Goal: Contribute content: Add original content to the website for others to see

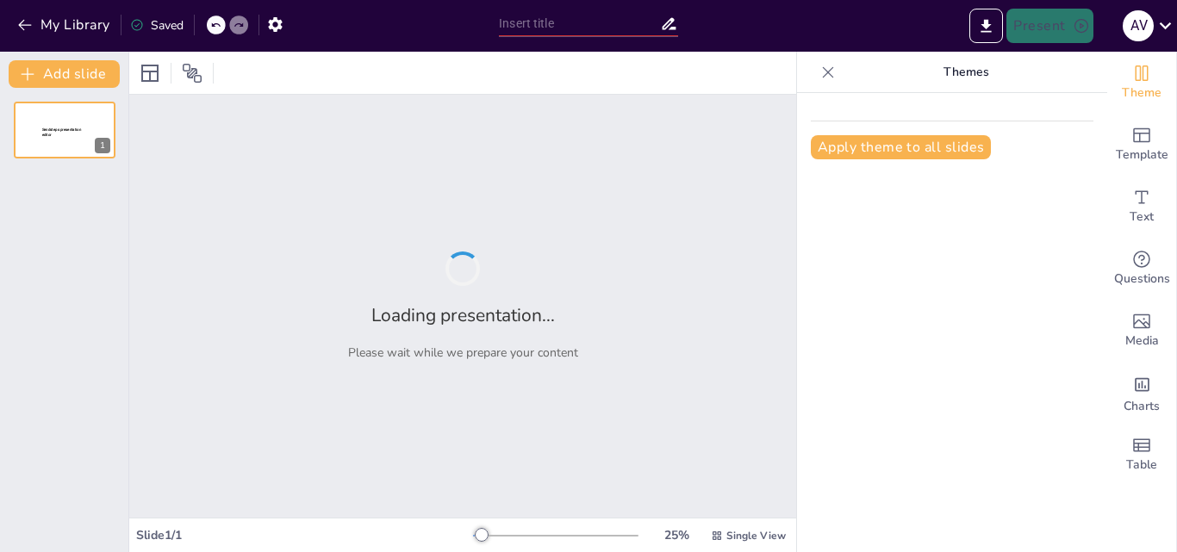
type input "Fundamentos de la Administración de Medicamentos en Enfermería"
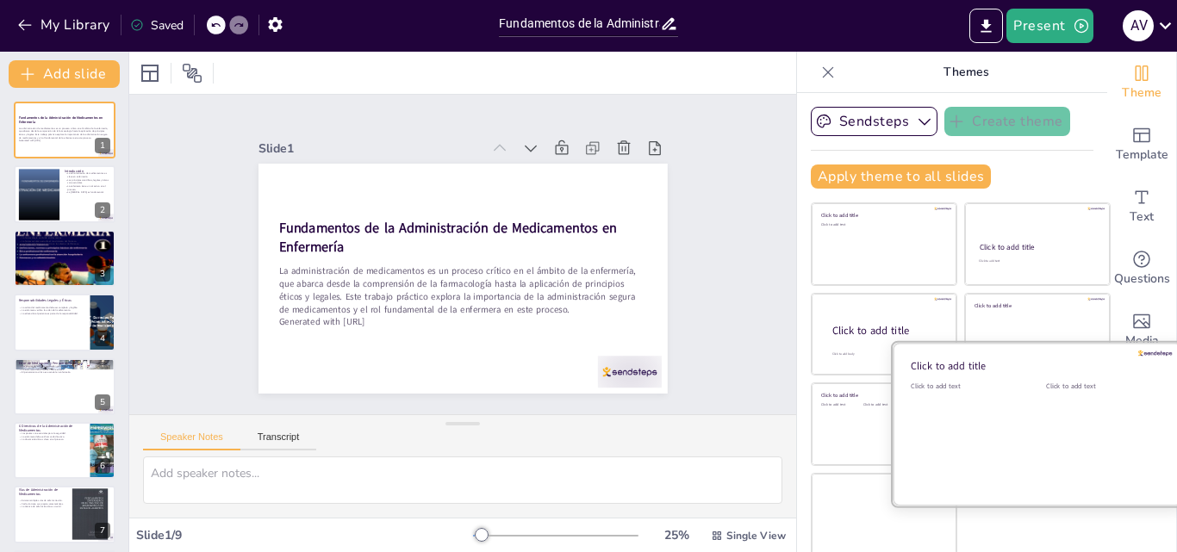
click at [999, 425] on div at bounding box center [1037, 424] width 289 height 163
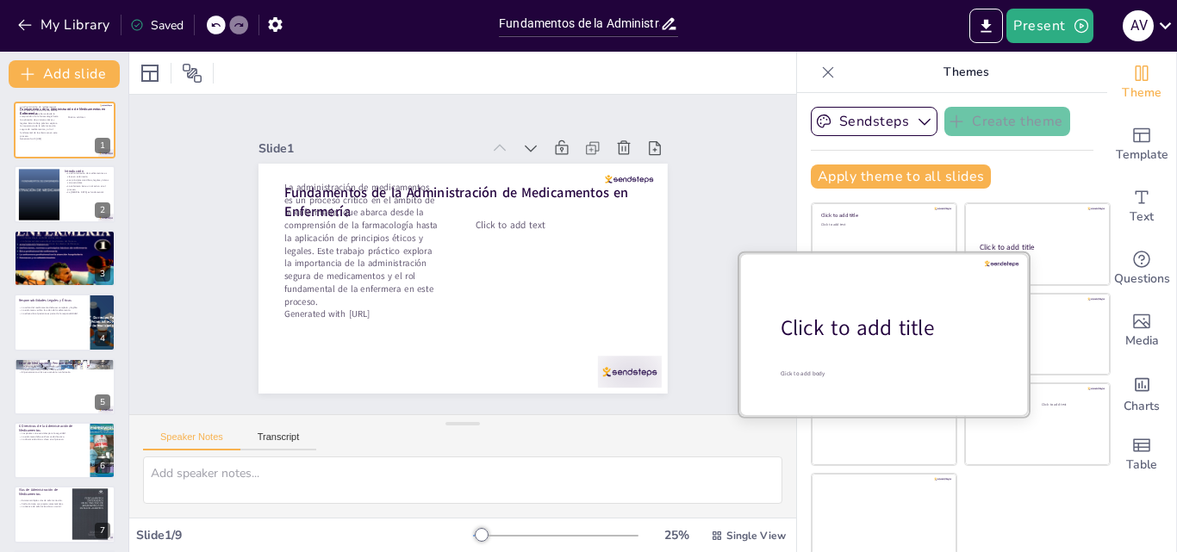
click at [862, 302] on div at bounding box center [883, 333] width 289 height 163
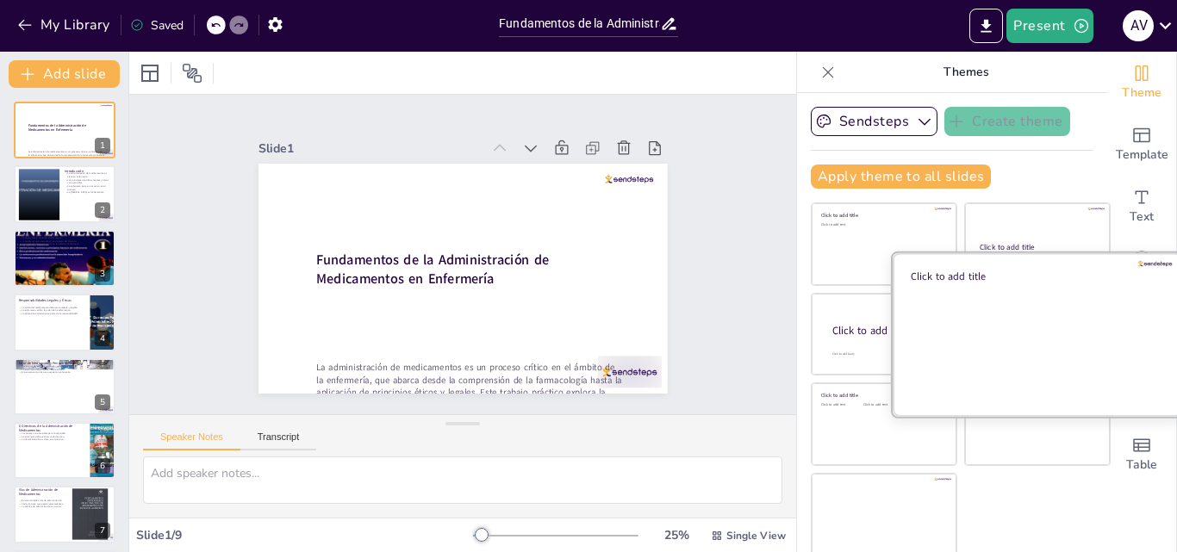
click at [1036, 318] on div at bounding box center [1037, 333] width 289 height 163
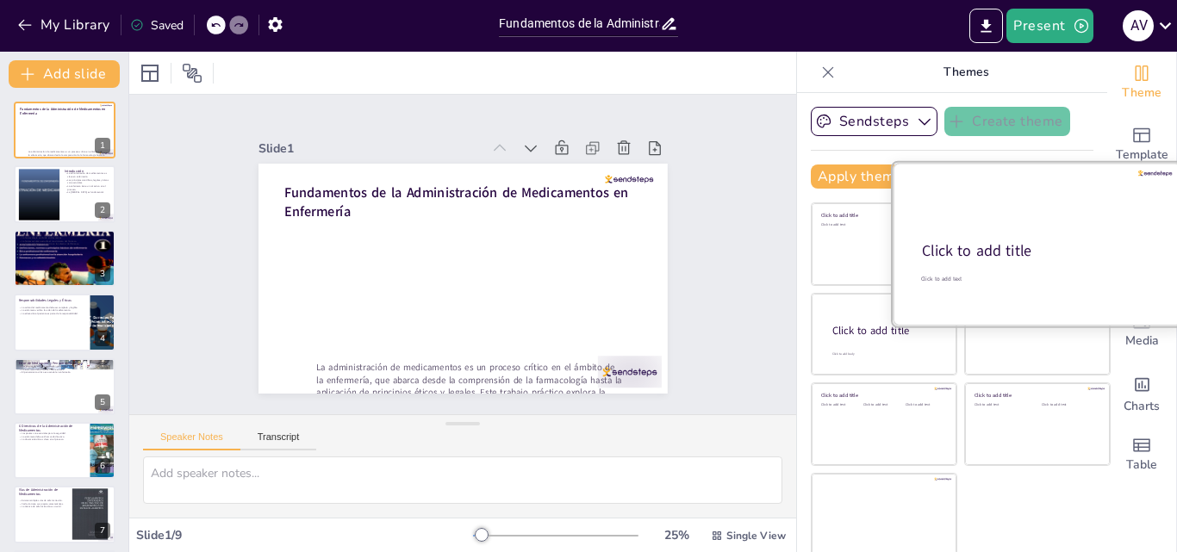
click at [1022, 222] on div at bounding box center [1037, 244] width 289 height 163
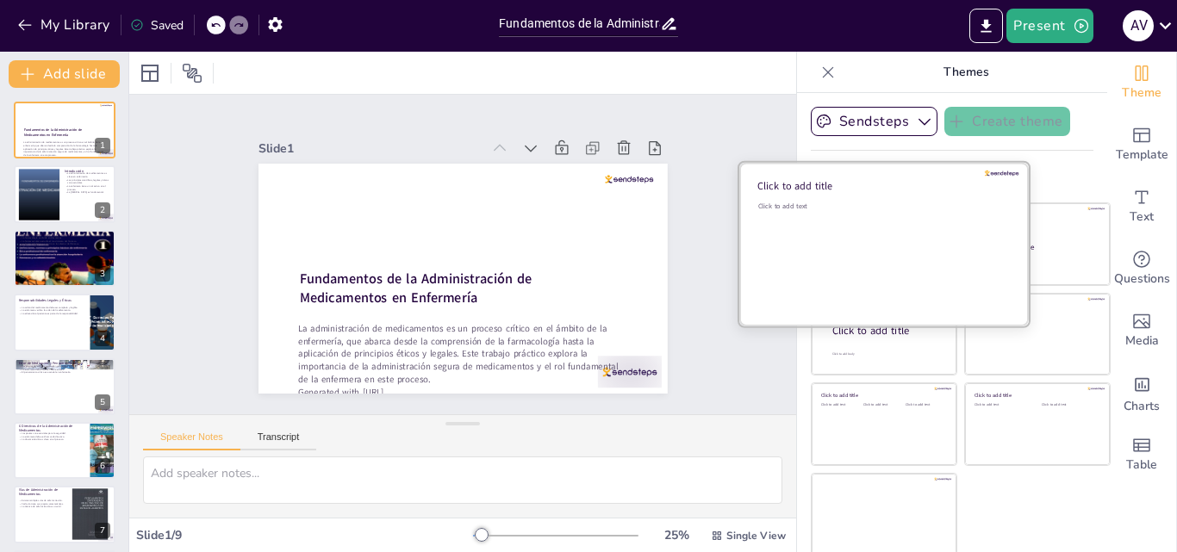
click at [801, 221] on div "Click to add text" at bounding box center [881, 255] width 246 height 107
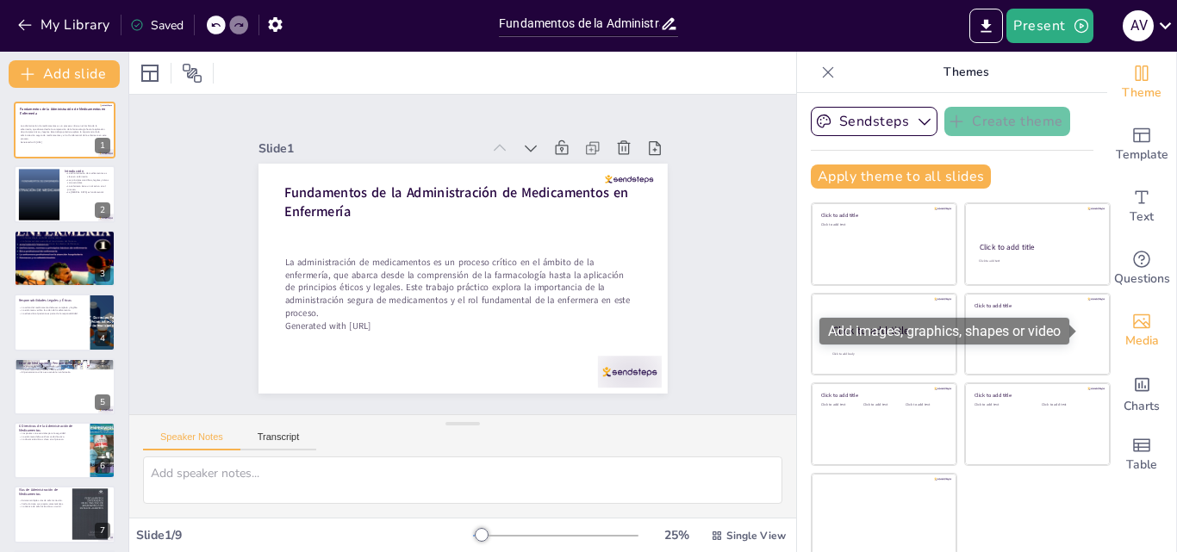
click at [1131, 321] on icon "Add images, graphics, shapes or video" at bounding box center [1141, 321] width 21 height 21
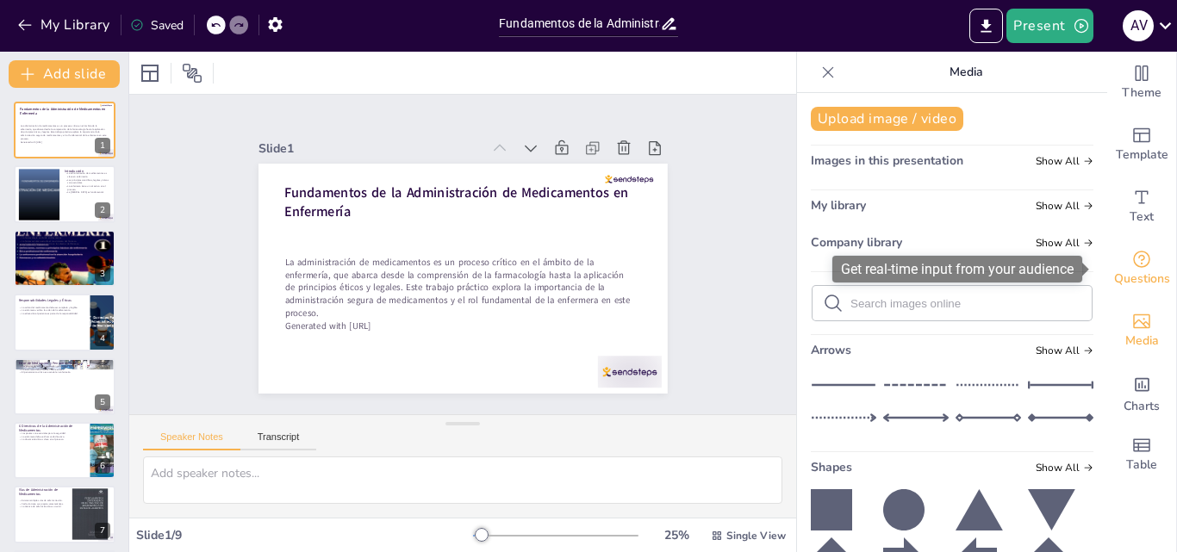
click at [1130, 271] on span "Questions" at bounding box center [1142, 279] width 56 height 19
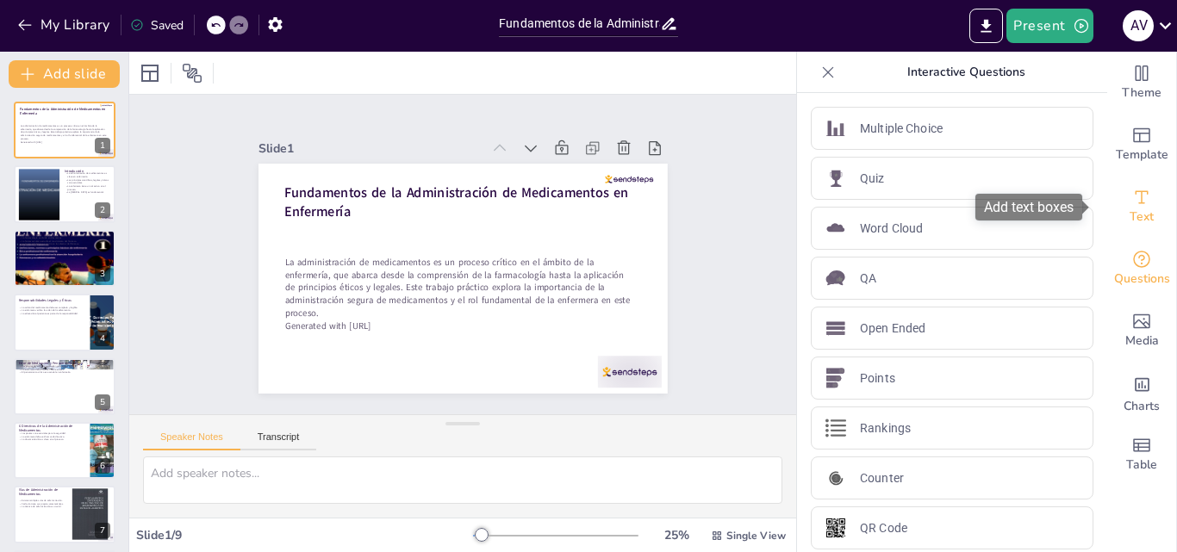
click at [1130, 226] on span "Text" at bounding box center [1142, 217] width 24 height 19
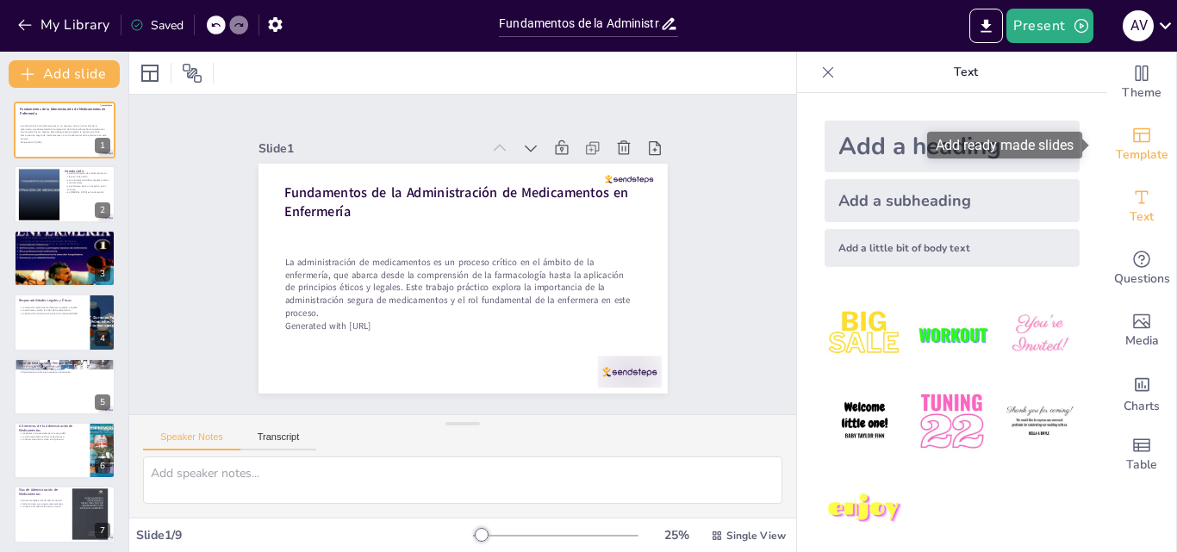
click at [1131, 144] on icon "Add ready made slides" at bounding box center [1141, 135] width 21 height 21
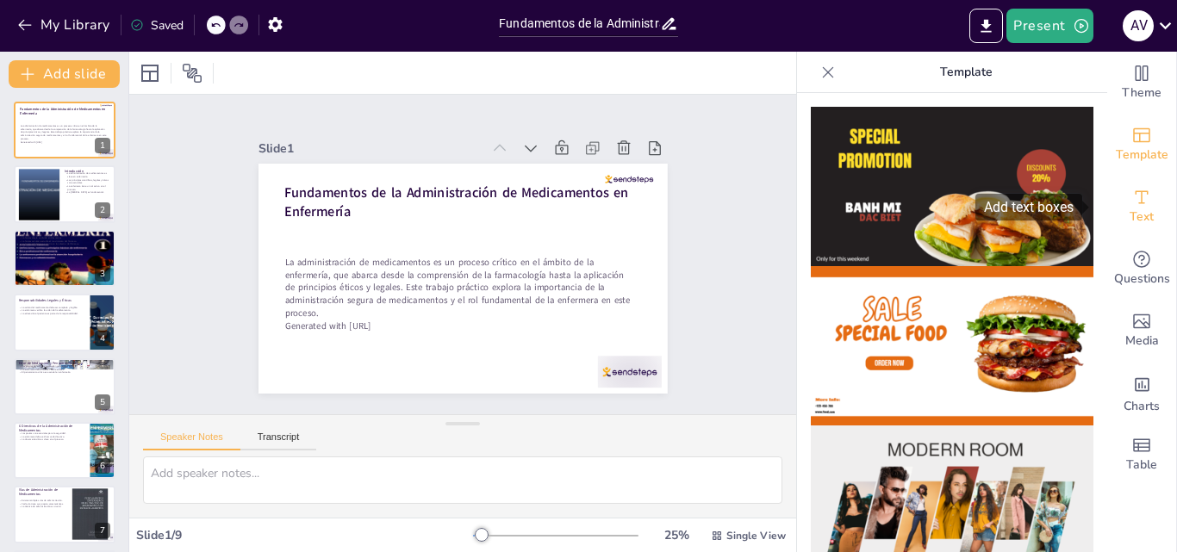
click at [1131, 200] on icon "Add text boxes" at bounding box center [1141, 197] width 21 height 21
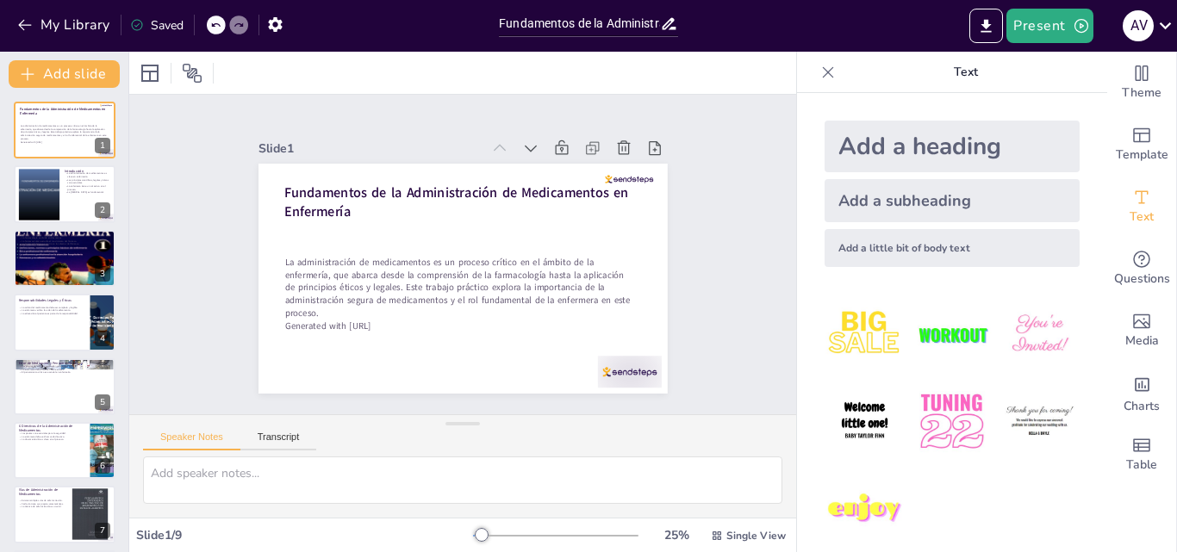
click at [946, 411] on img at bounding box center [952, 422] width 80 height 80
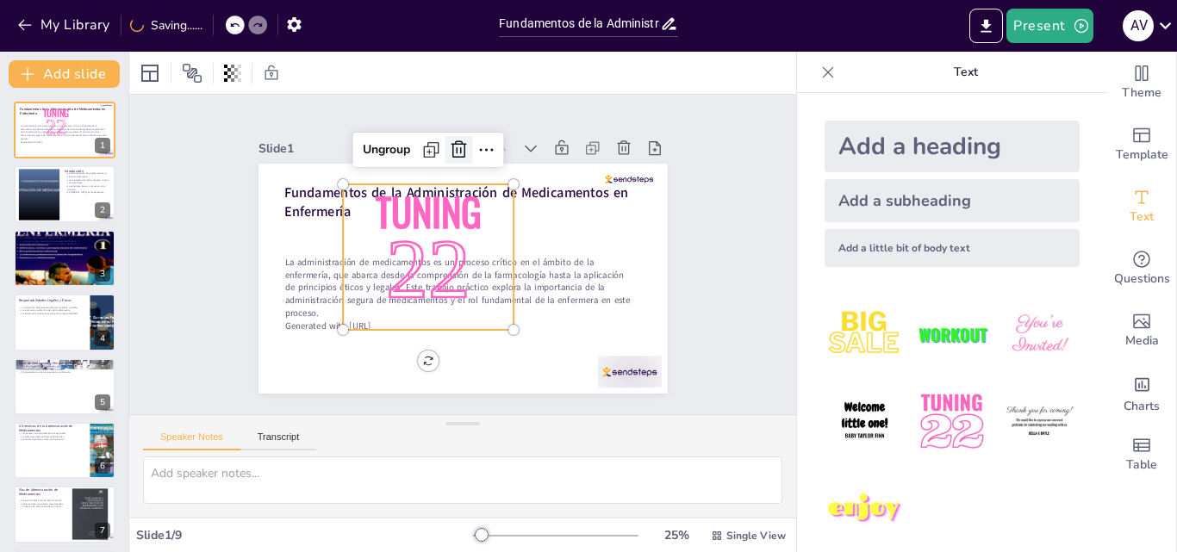
click at [551, 209] on icon at bounding box center [561, 219] width 21 height 20
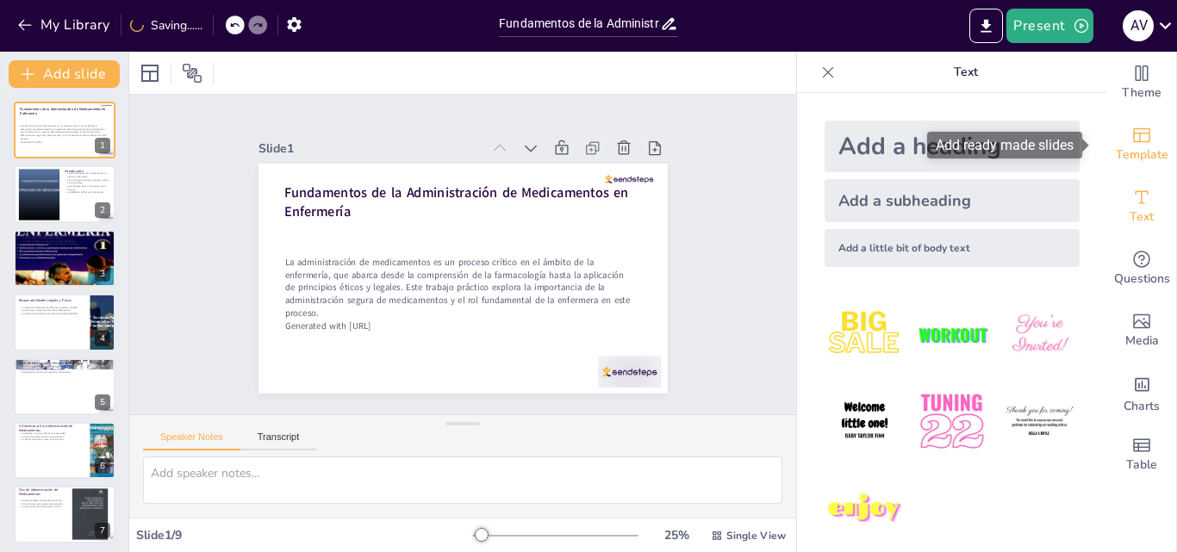
click at [1142, 148] on span "Template" at bounding box center [1142, 155] width 53 height 19
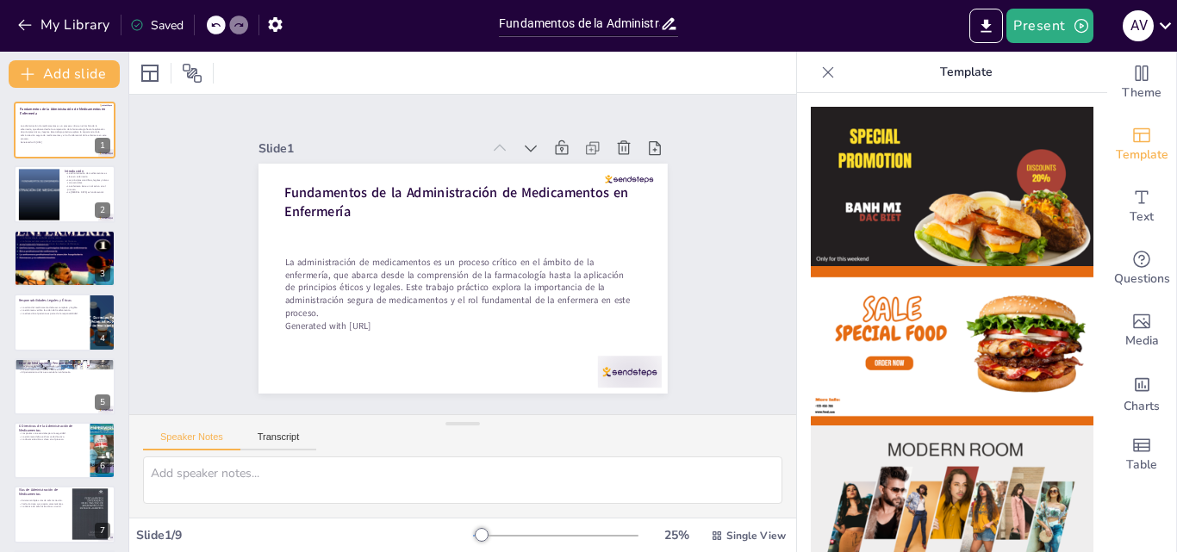
drag, startPoint x: 1089, startPoint y: 151, endPoint x: 1093, endPoint y: 204, distance: 53.5
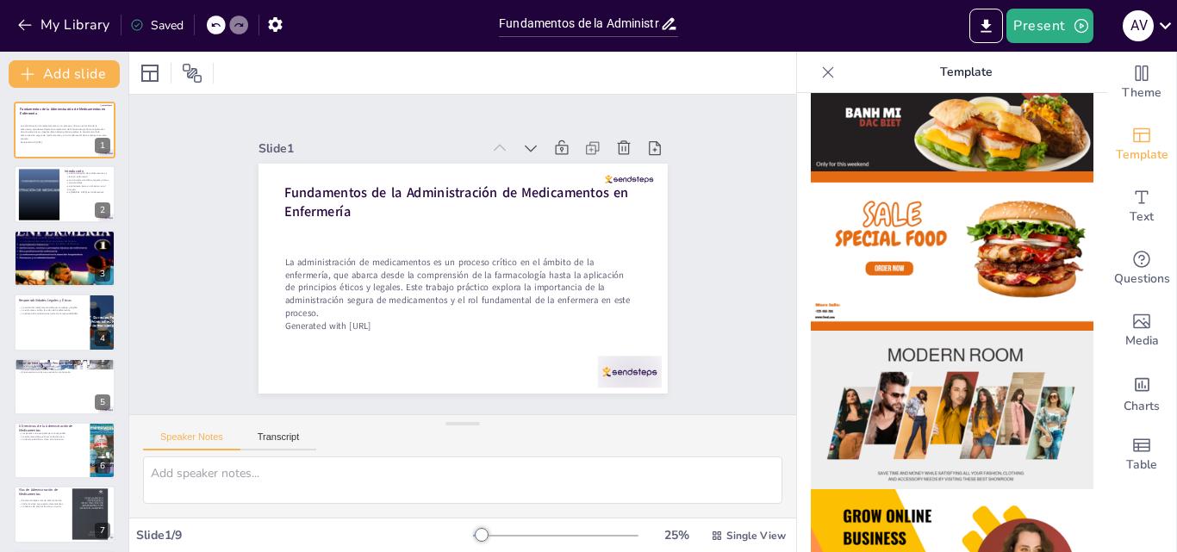
scroll to position [129, 0]
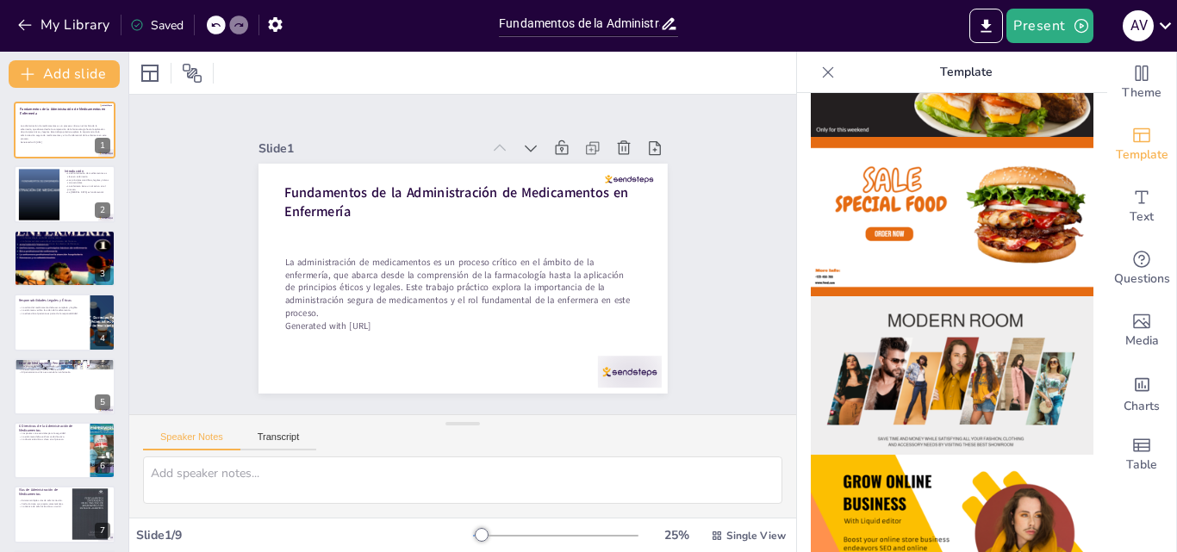
drag, startPoint x: 1086, startPoint y: 153, endPoint x: 1092, endPoint y: 229, distance: 76.1
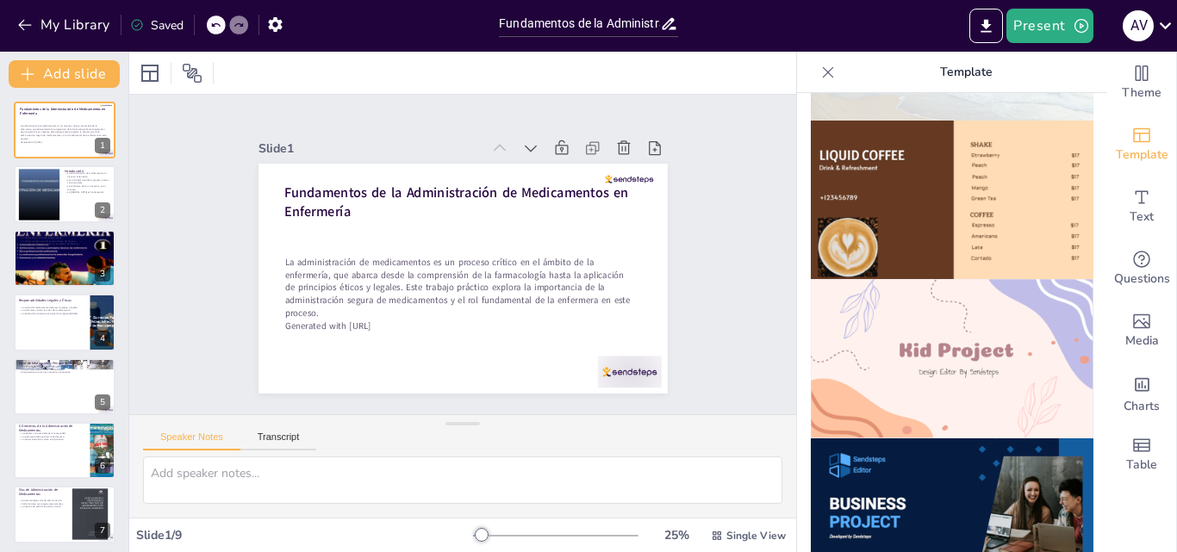
scroll to position [1105, 0]
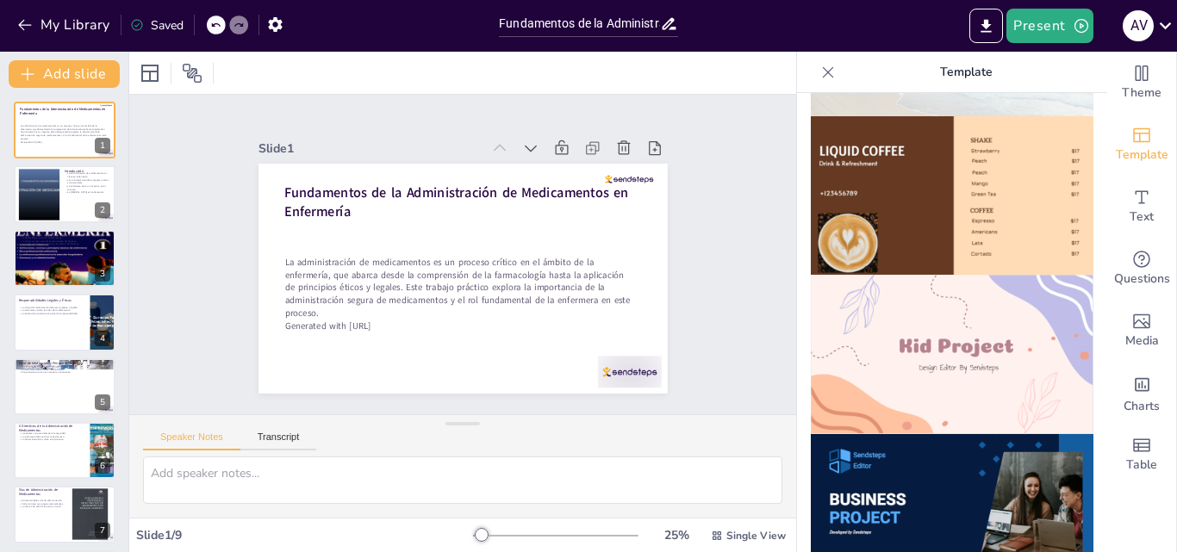
click at [943, 341] on img at bounding box center [952, 354] width 283 height 159
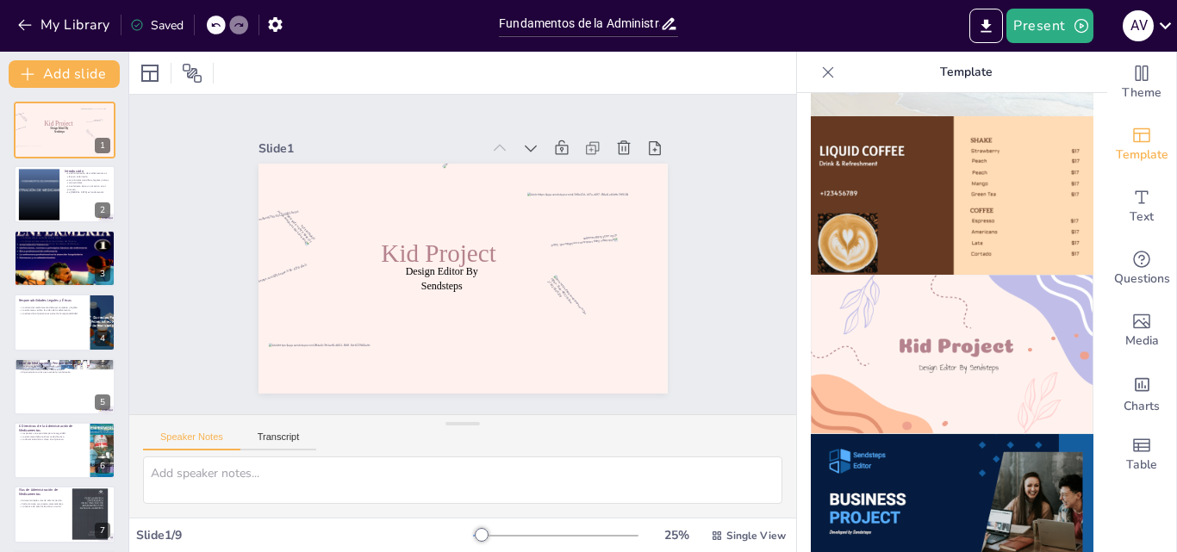
click at [216, 27] on icon at bounding box center [215, 25] width 9 height 4
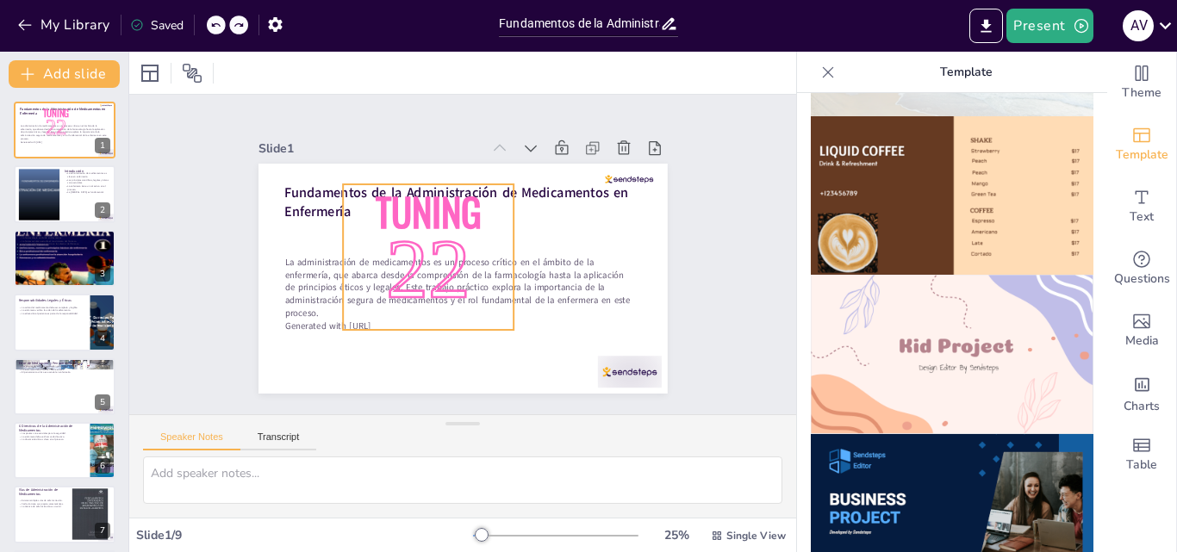
click at [424, 250] on span "22" at bounding box center [442, 224] width 109 height 102
click at [557, 240] on icon at bounding box center [567, 250] width 21 height 21
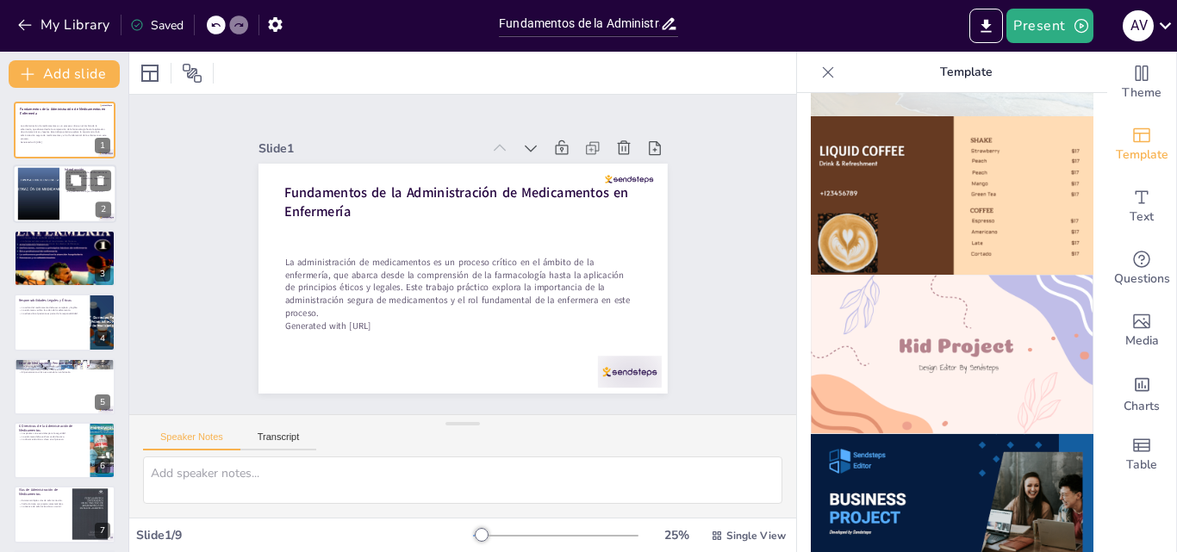
click at [76, 192] on p "La [MEDICAL_DATA] es fundamental." at bounding box center [88, 191] width 47 height 3
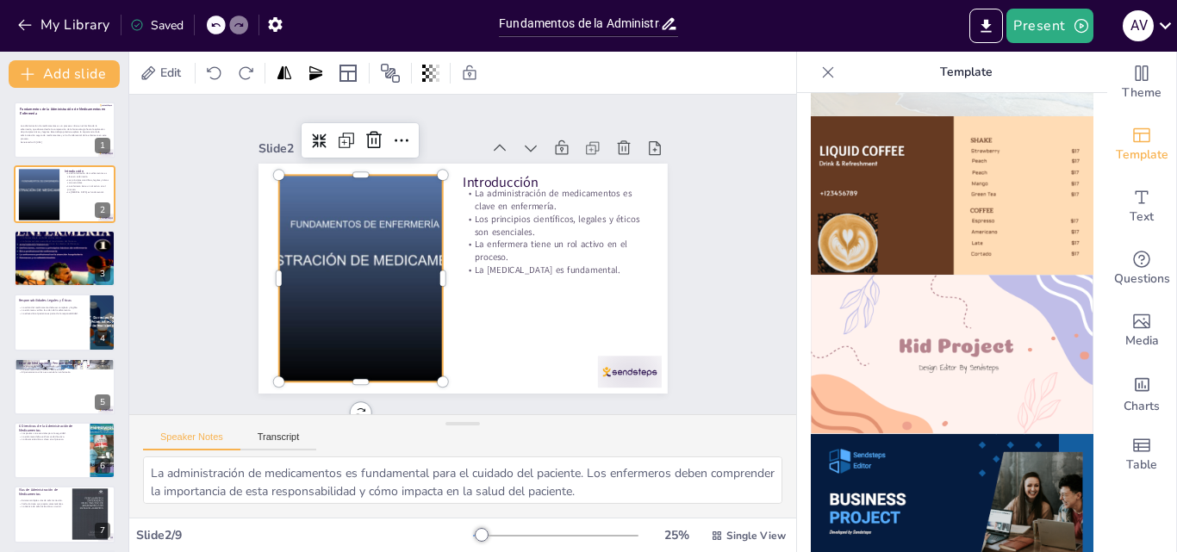
click at [360, 247] on div at bounding box center [379, 318] width 336 height 302
click at [377, 252] on div at bounding box center [507, 349] width 260 height 313
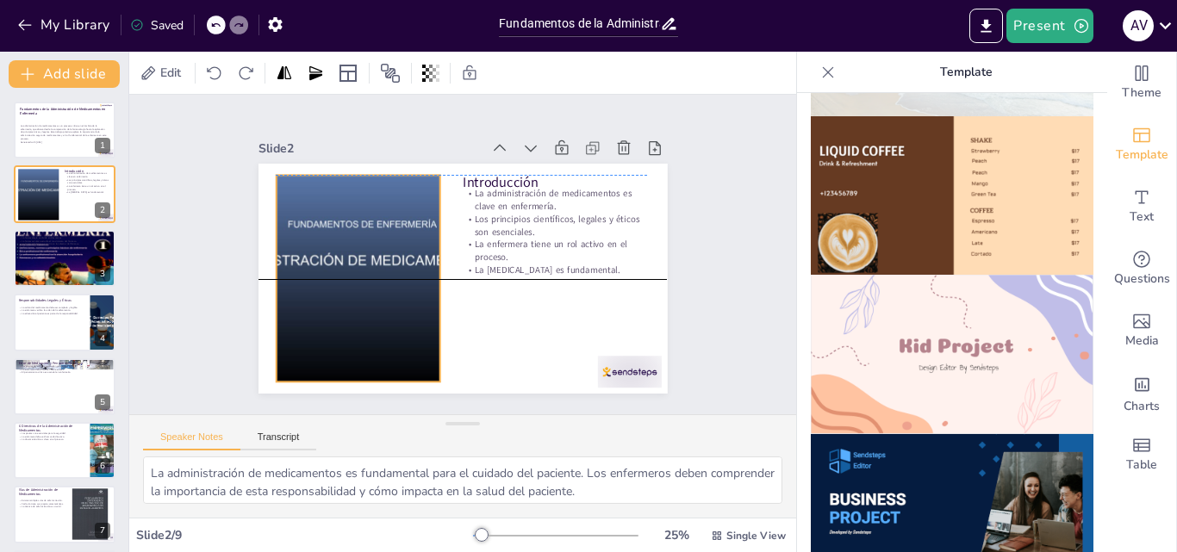
click at [395, 248] on div at bounding box center [566, 286] width 343 height 317
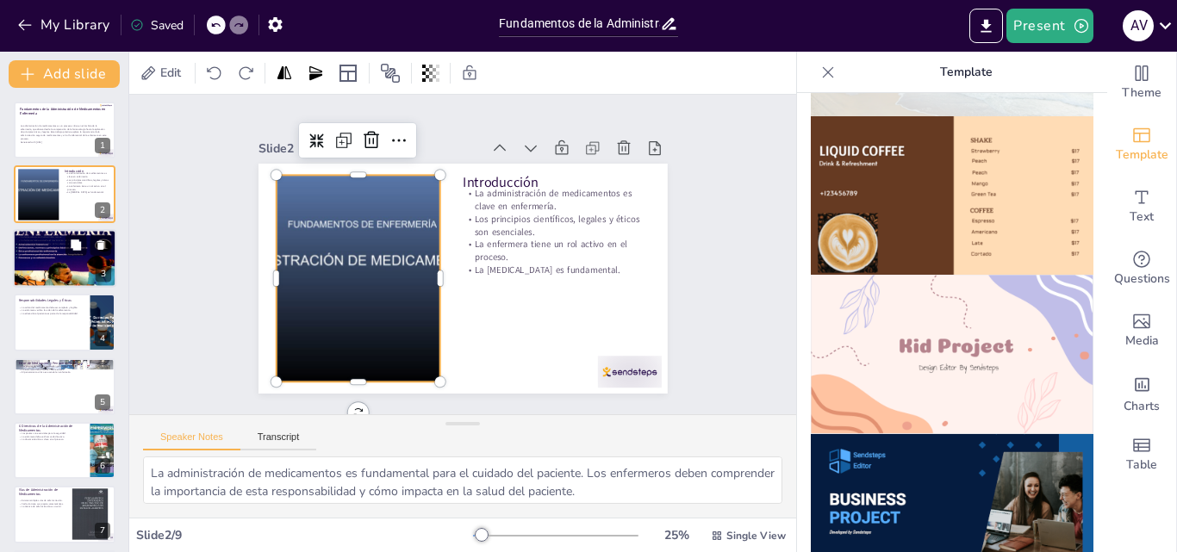
click at [71, 258] on div at bounding box center [64, 258] width 103 height 103
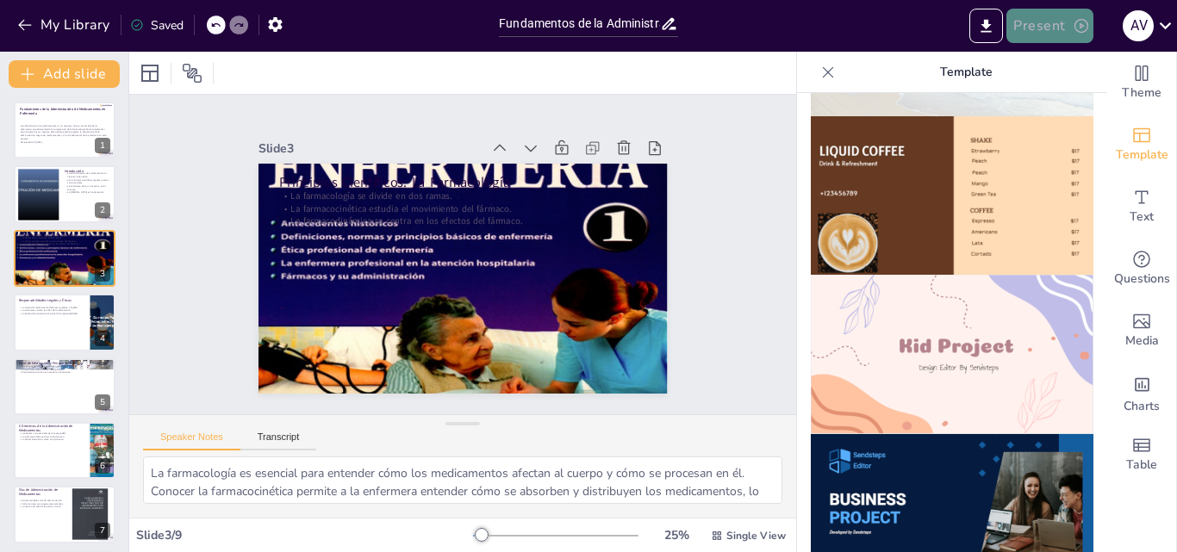
click at [1027, 28] on button "Present" at bounding box center [1049, 26] width 86 height 34
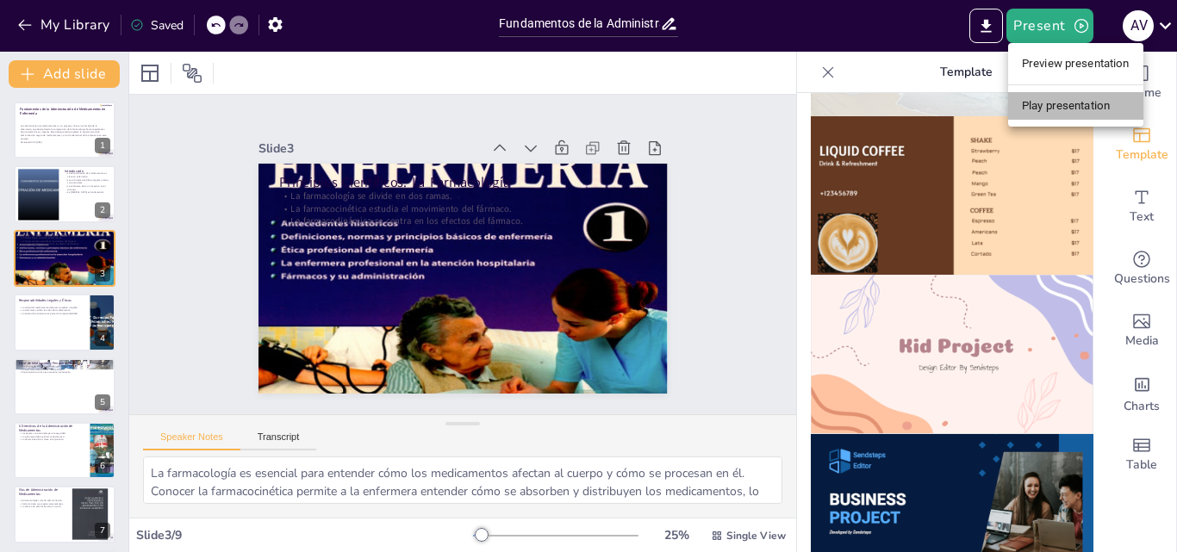
click at [1082, 99] on li "Play presentation" at bounding box center [1075, 106] width 135 height 28
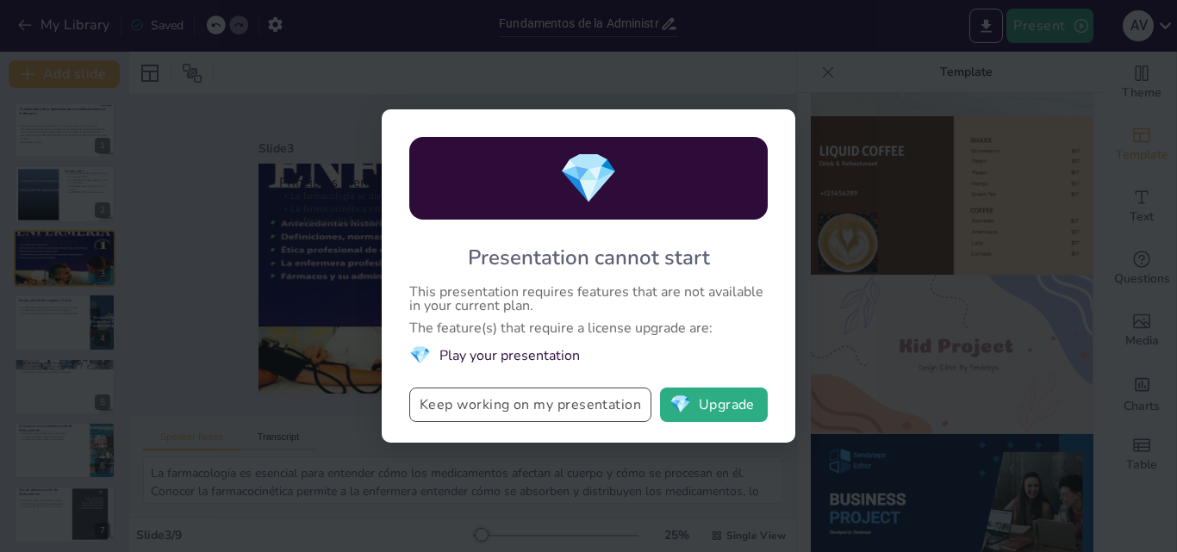
click at [552, 402] on button "Keep working on my presentation" at bounding box center [530, 405] width 242 height 34
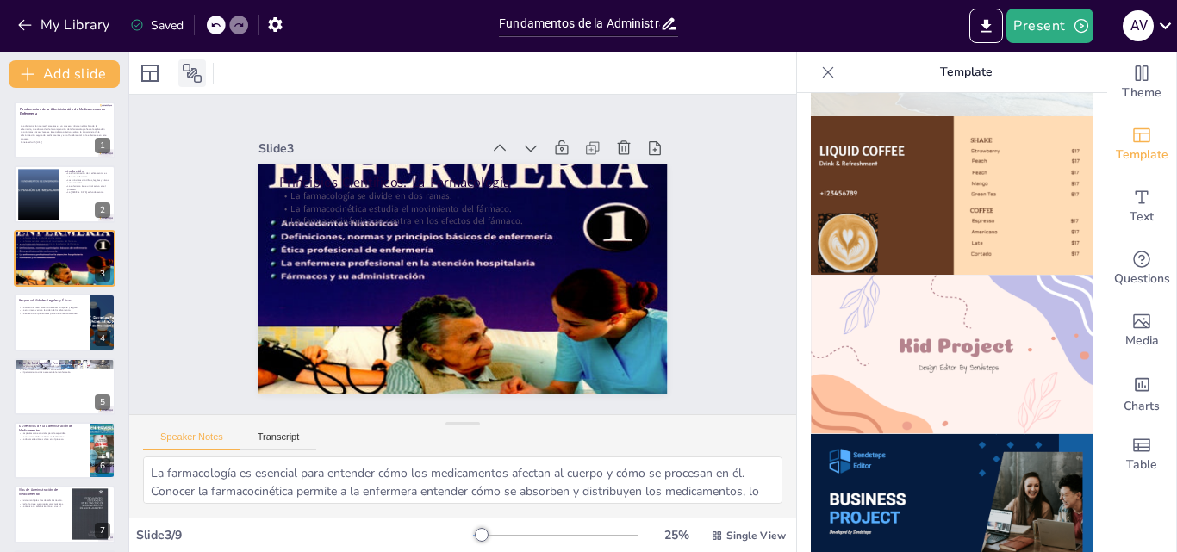
drag, startPoint x: 84, startPoint y: 110, endPoint x: 190, endPoint y: 78, distance: 111.5
click at [190, 78] on div "Document fonts Akatab Recently used Akatab Mulish Popular fonts Lato Montserrat…" at bounding box center [588, 302] width 1177 height 501
click at [190, 78] on icon at bounding box center [192, 73] width 21 height 21
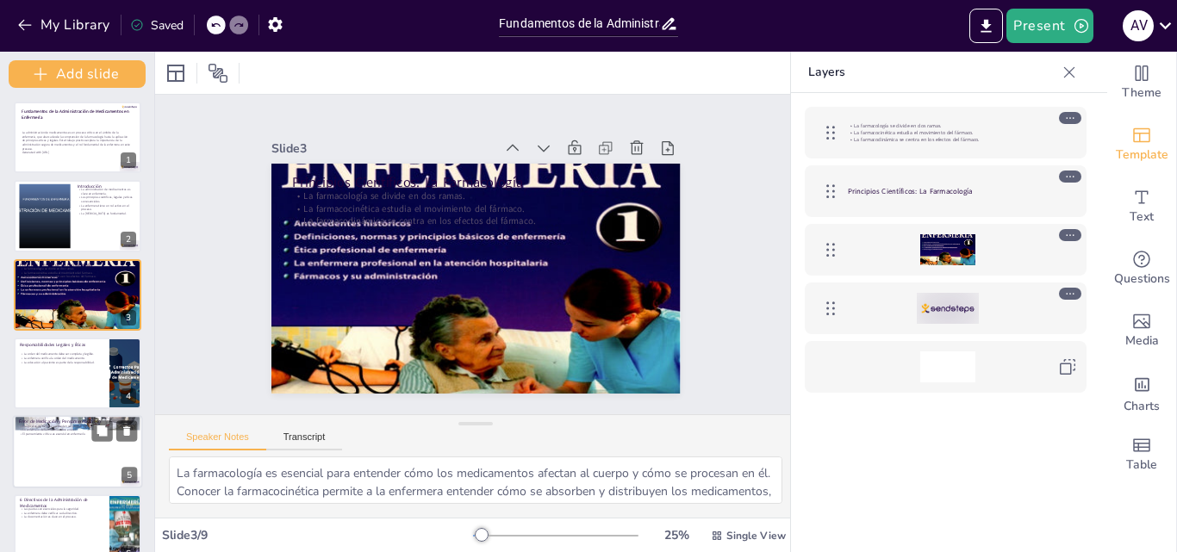
drag, startPoint x: 126, startPoint y: 391, endPoint x: 124, endPoint y: 468, distance: 76.7
click at [115, 543] on div "Add slide Fundamentos de la Administración de Medicamentos en Enfermería La adm…" at bounding box center [77, 302] width 155 height 501
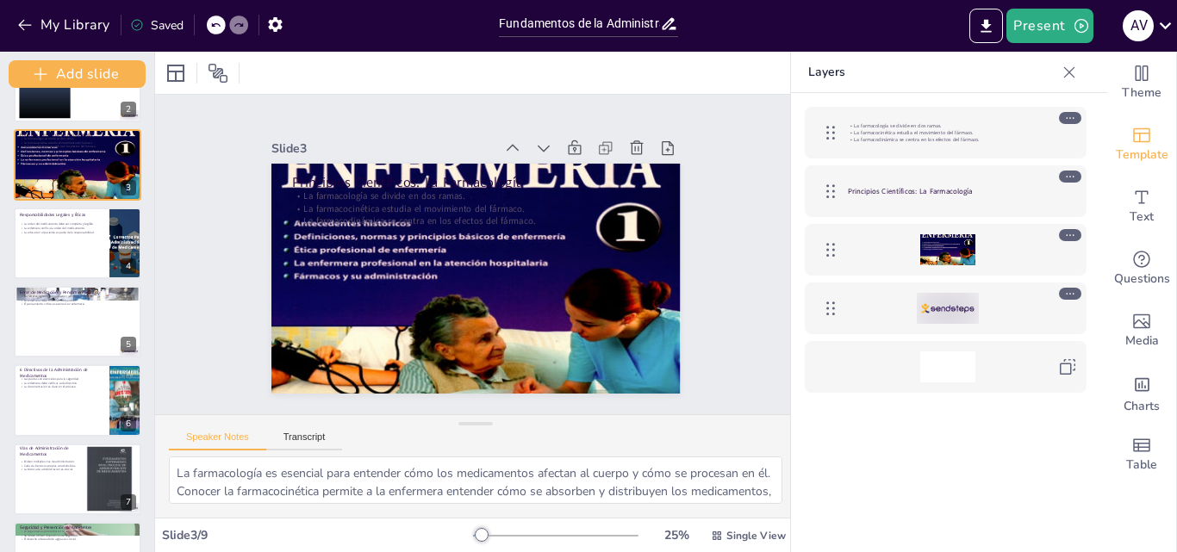
scroll to position [264, 0]
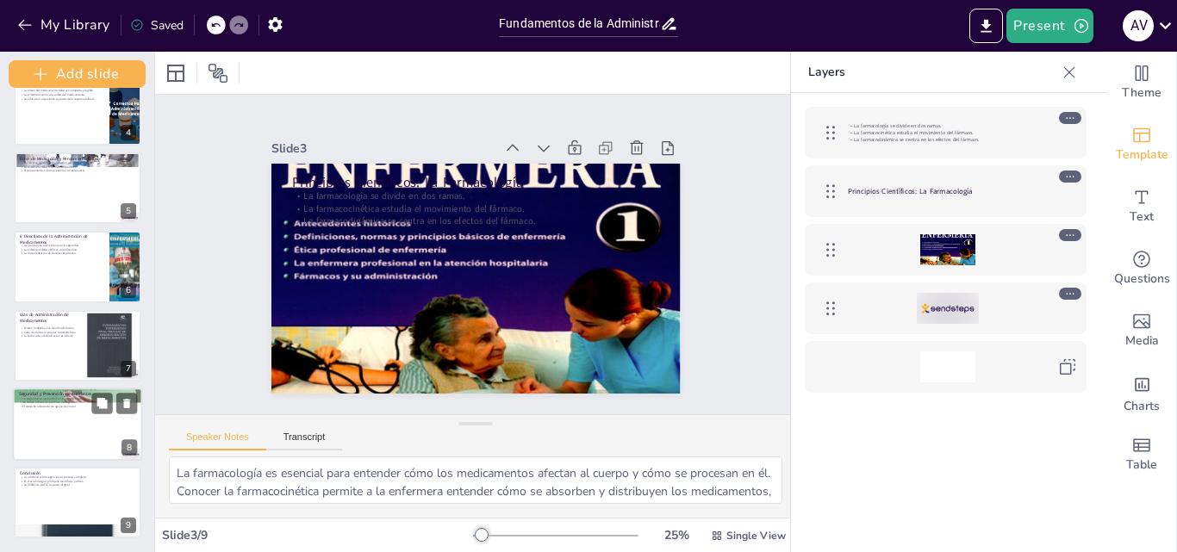
click at [76, 446] on div at bounding box center [78, 424] width 130 height 73
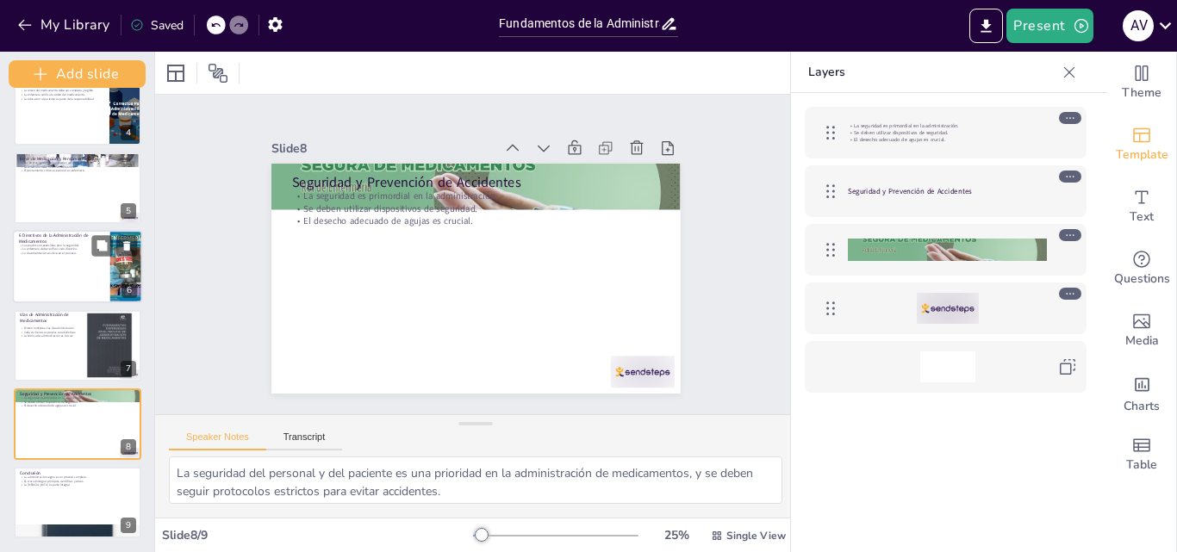
click at [41, 272] on div at bounding box center [78, 266] width 130 height 73
type textarea "Seguir las pautas de administración es fundamental para garantizar que el pacie…"
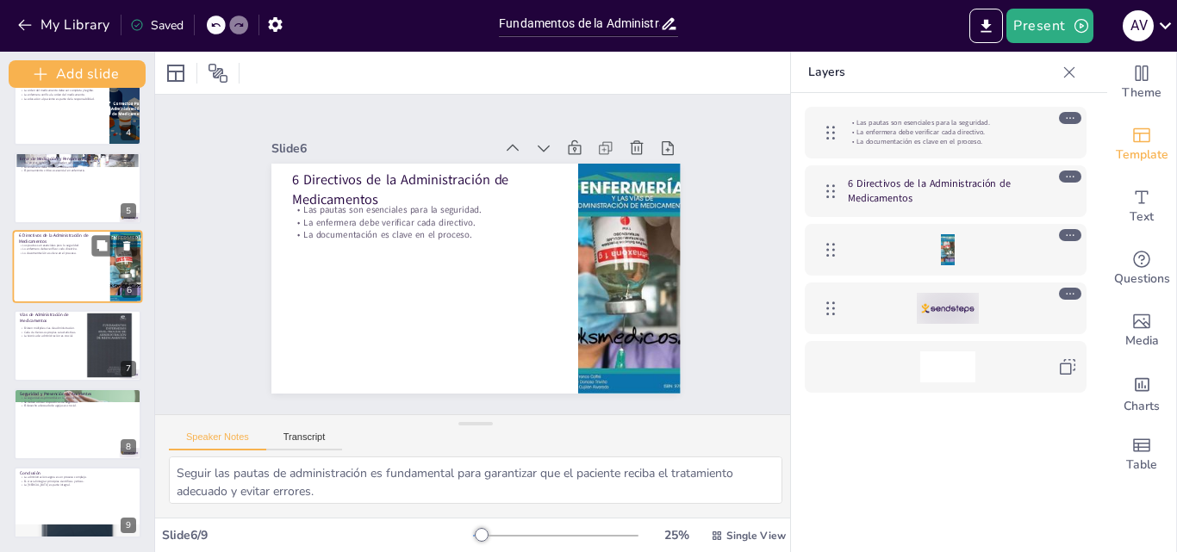
scroll to position [210, 0]
